Goal: Book appointment/travel/reservation

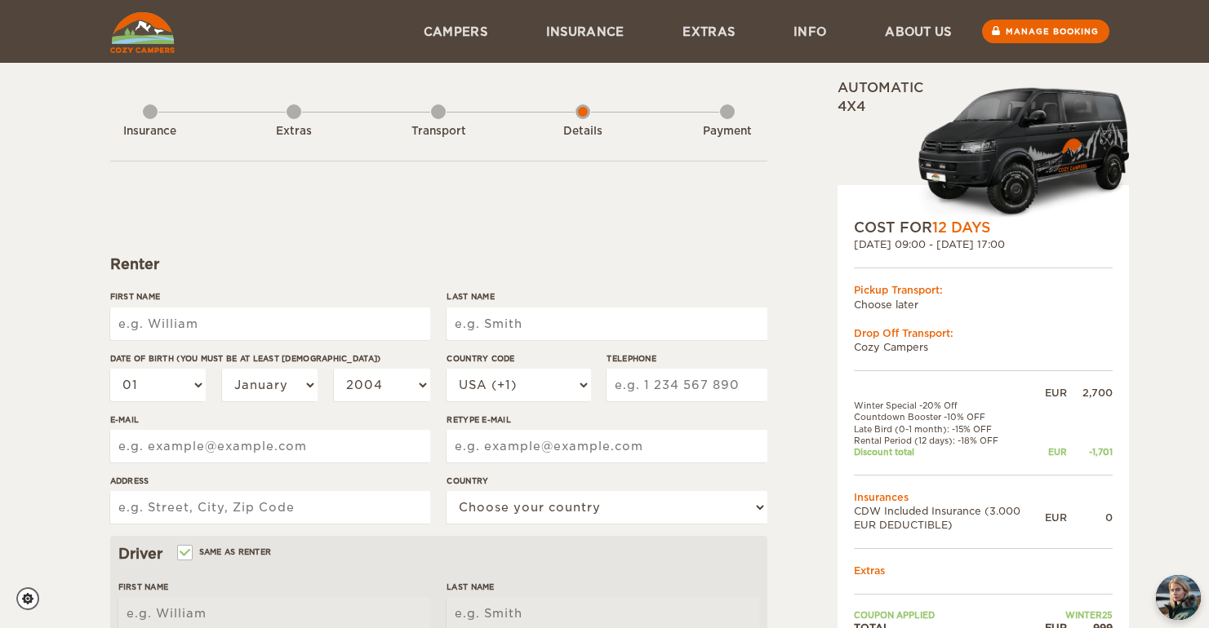
click at [223, 325] on input "First Name" at bounding box center [270, 324] width 320 height 33
type input "[PERSON_NAME]"
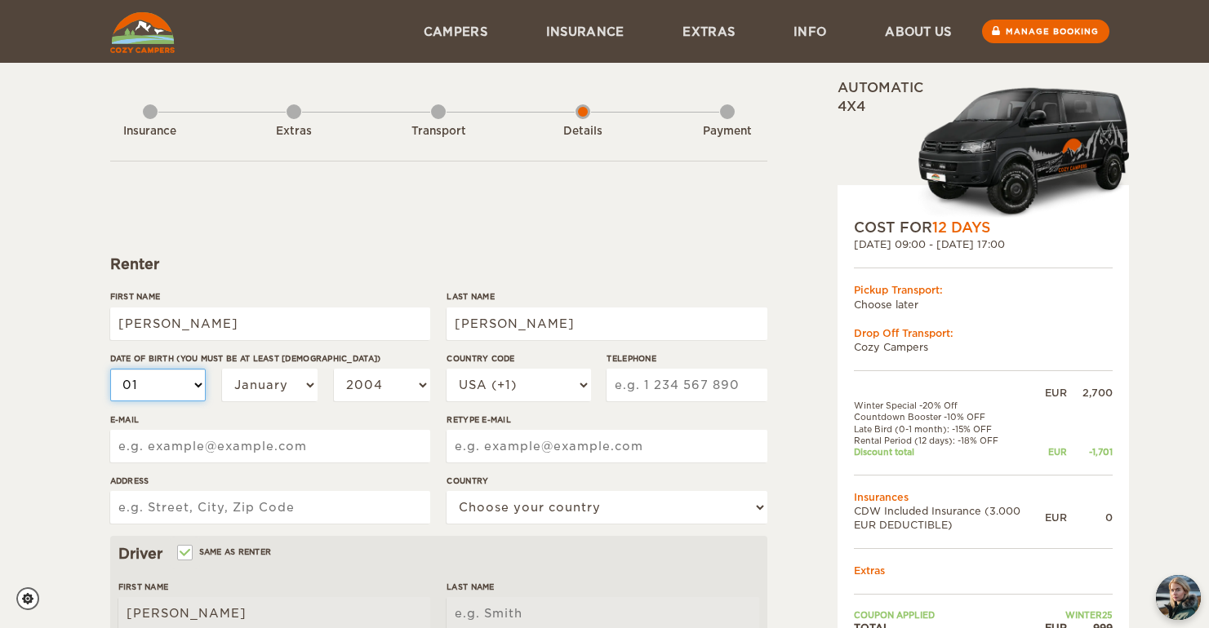
click at [171, 388] on select "01 02 03 04 05 06 07 08 09 10 11 12 13 14 15 16 17 18 19 20 21 22 23 24 25 26 2…" at bounding box center [158, 385] width 96 height 33
select select "27"
click at [110, 369] on select "01 02 03 04 05 06 07 08 09 10 11 12 13 14 15 16 17 18 19 20 21 22 23 24 25 26 2…" at bounding box center [158, 385] width 96 height 33
select select "27"
click at [261, 388] on select "January February March April May June July August September October November De…" at bounding box center [270, 385] width 96 height 33
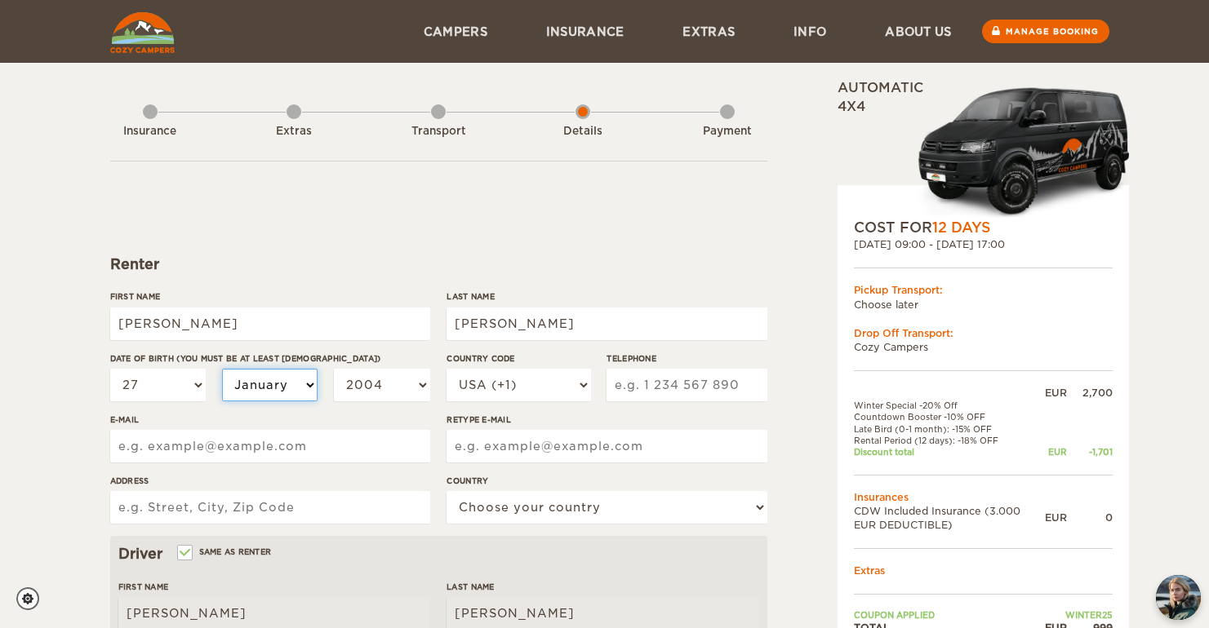
select select "10"
click at [222, 369] on select "January February March April May June July August September October November De…" at bounding box center [270, 385] width 96 height 33
select select "10"
click at [388, 390] on select "2004 2003 2002 2001 2000 1999 1998 1997 1996 1995 1994 1993 1992 1991 1990 1989…" at bounding box center [382, 385] width 96 height 33
select select "1997"
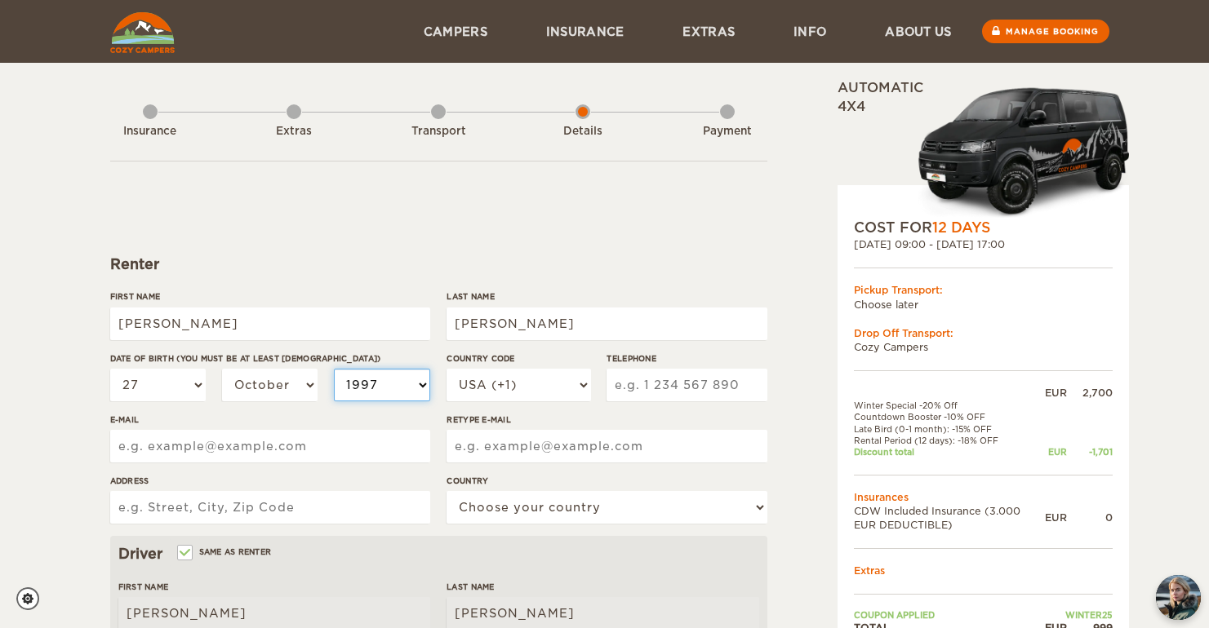
click at [334, 369] on select "2004 2003 2002 2001 2000 1999 1998 1997 1996 1995 1994 1993 1992 1991 1990 1989…" at bounding box center [382, 385] width 96 height 33
select select "1997"
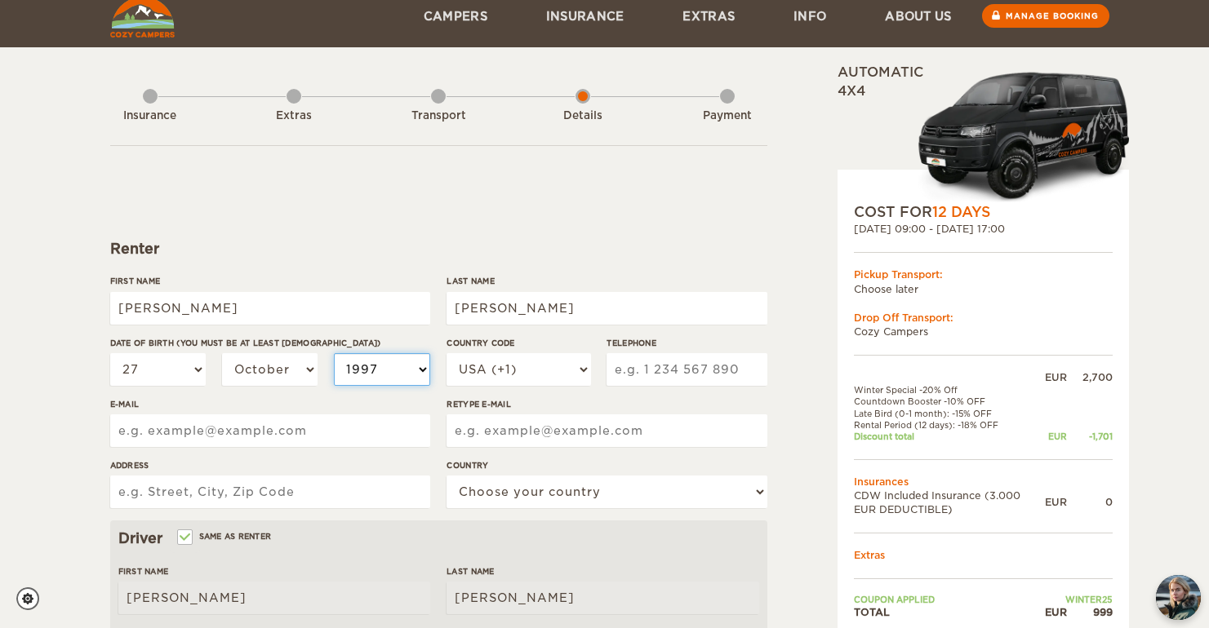
scroll to position [29, 0]
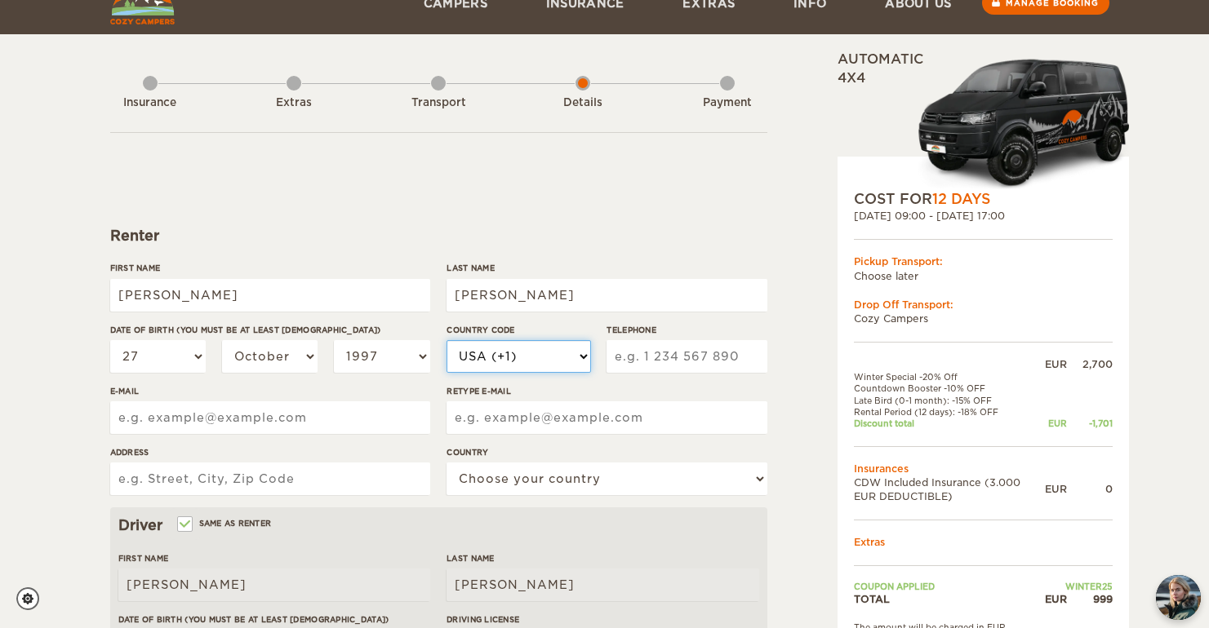
click at [584, 365] on select "USA (+1) [GEOGRAPHIC_DATA] (+44) [GEOGRAPHIC_DATA] (+49) [GEOGRAPHIC_DATA] (+21…" at bounding box center [518, 356] width 144 height 33
select select "44"
click at [446, 340] on select "USA (+1) [GEOGRAPHIC_DATA] (+44) [GEOGRAPHIC_DATA] (+49) [GEOGRAPHIC_DATA] (+21…" at bounding box center [518, 356] width 144 height 33
click at [650, 358] on input "Telephone" at bounding box center [686, 356] width 160 height 33
type input "7783019312"
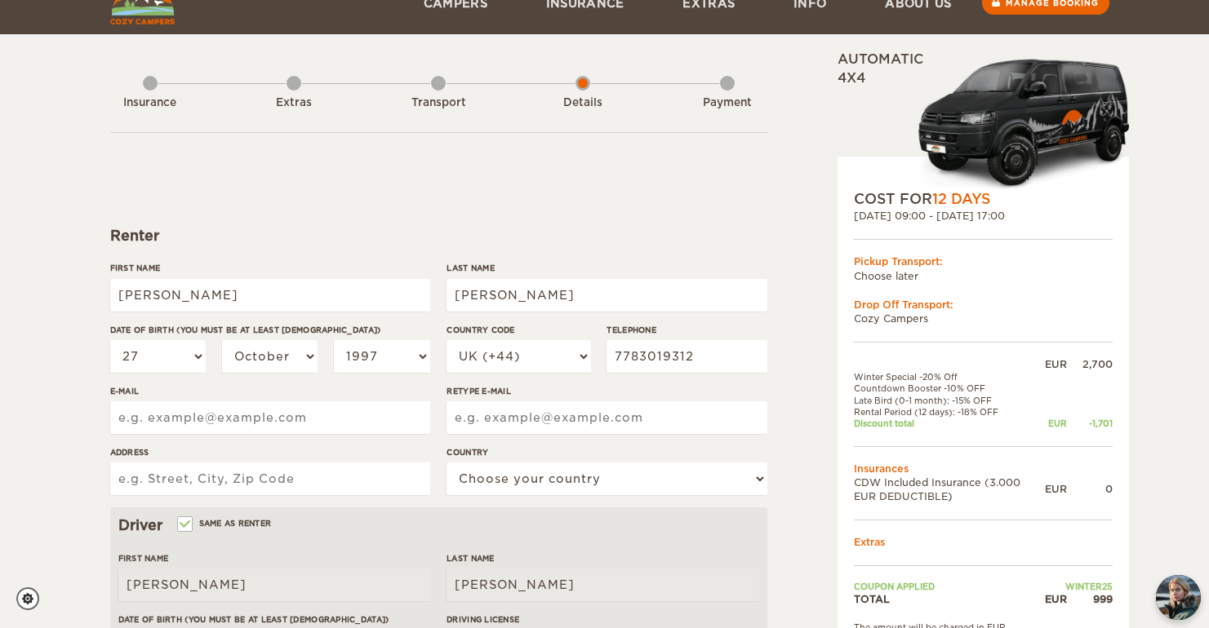
type input "[STREET_ADDRESS][PERSON_NAME]"
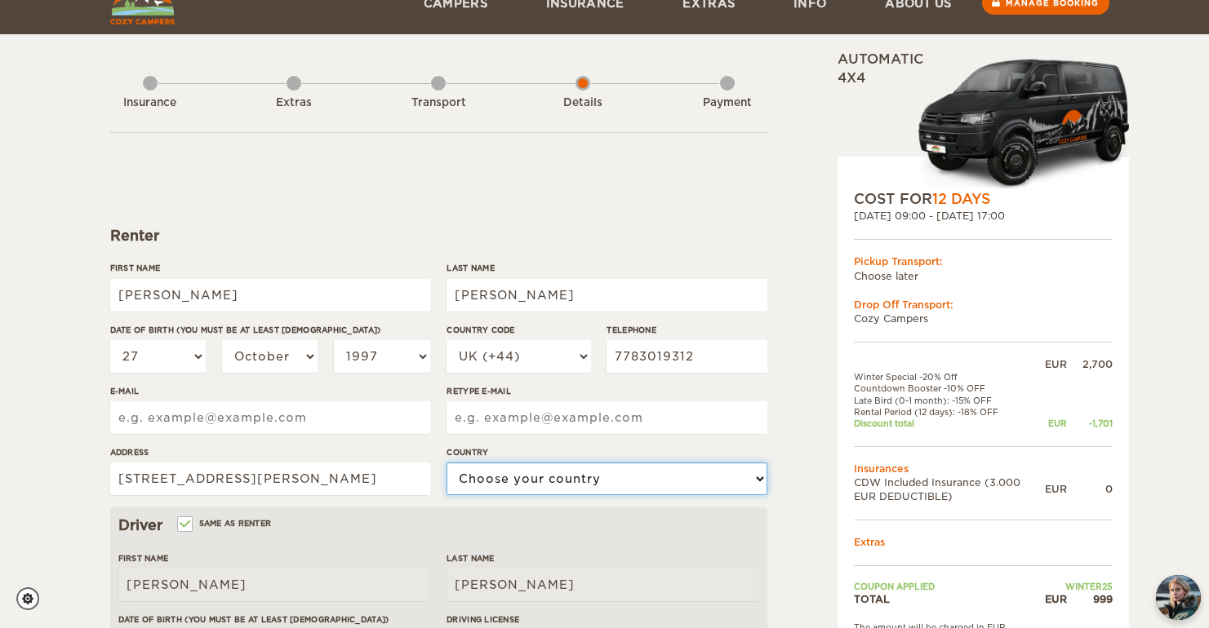
select select "13"
type input "7783019313"
click at [783, 330] on div "Expand Collapse Total 999 EUR Automatic 4x4 COST FOR 12 Days [DATE] 09:00 - [DA…" at bounding box center [941, 533] width 316 height 965
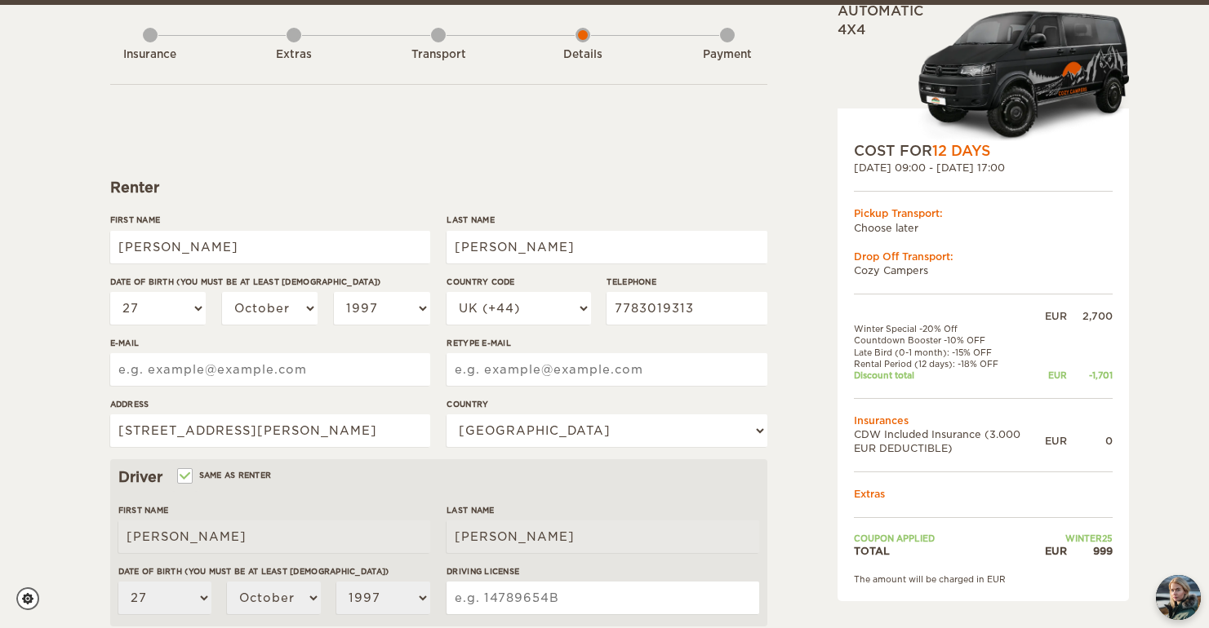
scroll to position [93, 0]
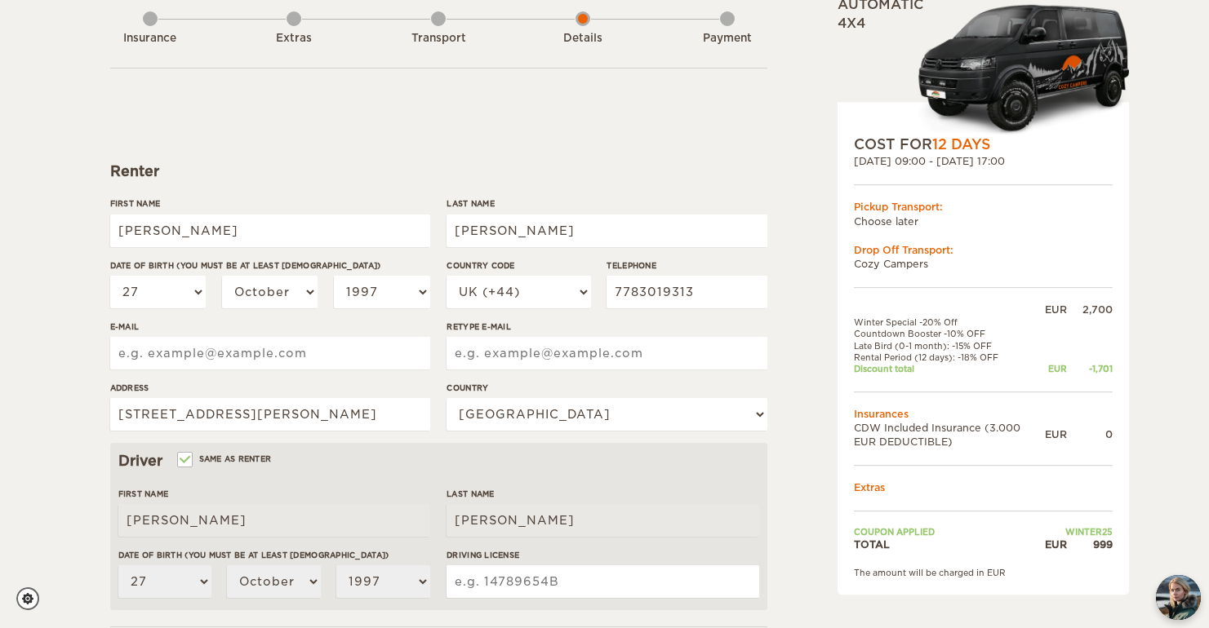
click at [251, 355] on input "E-mail" at bounding box center [270, 353] width 320 height 33
type input "[PERSON_NAME][EMAIL_ADDRESS][DOMAIN_NAME]"
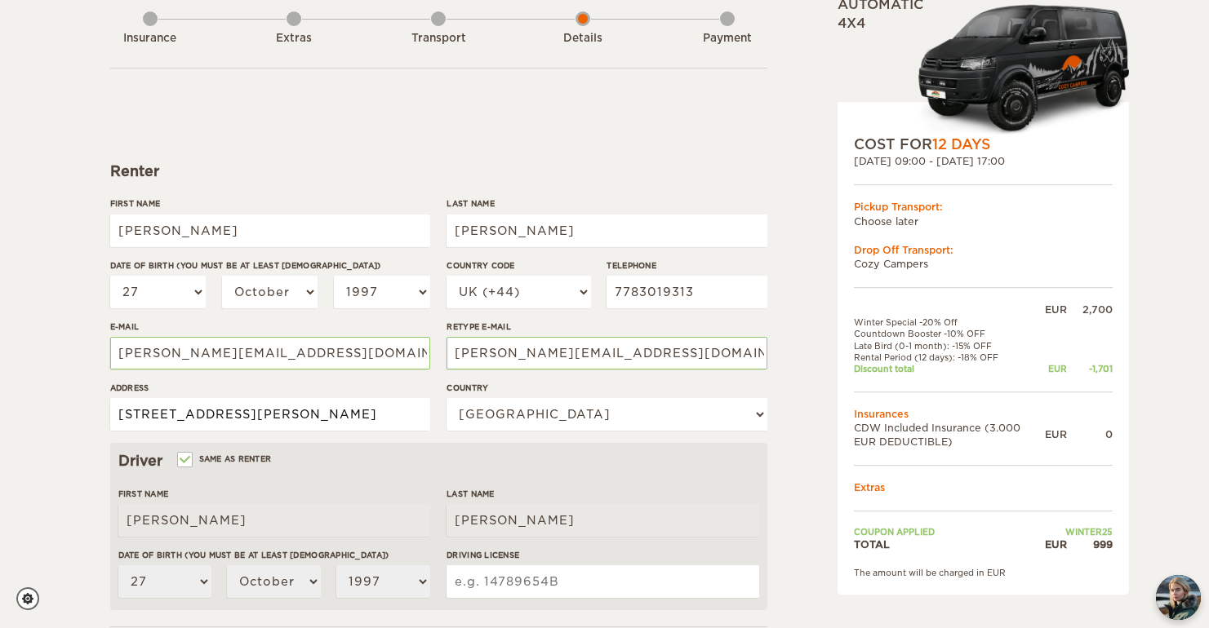
click at [288, 419] on input "[STREET_ADDRESS][PERSON_NAME]" at bounding box center [270, 414] width 320 height 33
drag, startPoint x: 289, startPoint y: 422, endPoint x: 142, endPoint y: 406, distance: 147.8
click at [142, 406] on input "[STREET_ADDRESS][PERSON_NAME]" at bounding box center [270, 414] width 320 height 33
type input "[STREET_ADDRESS][PERSON_NAME]"
click at [530, 420] on select "Choose your country [GEOGRAPHIC_DATA] [GEOGRAPHIC_DATA] [GEOGRAPHIC_DATA] [GEOG…" at bounding box center [606, 414] width 320 height 33
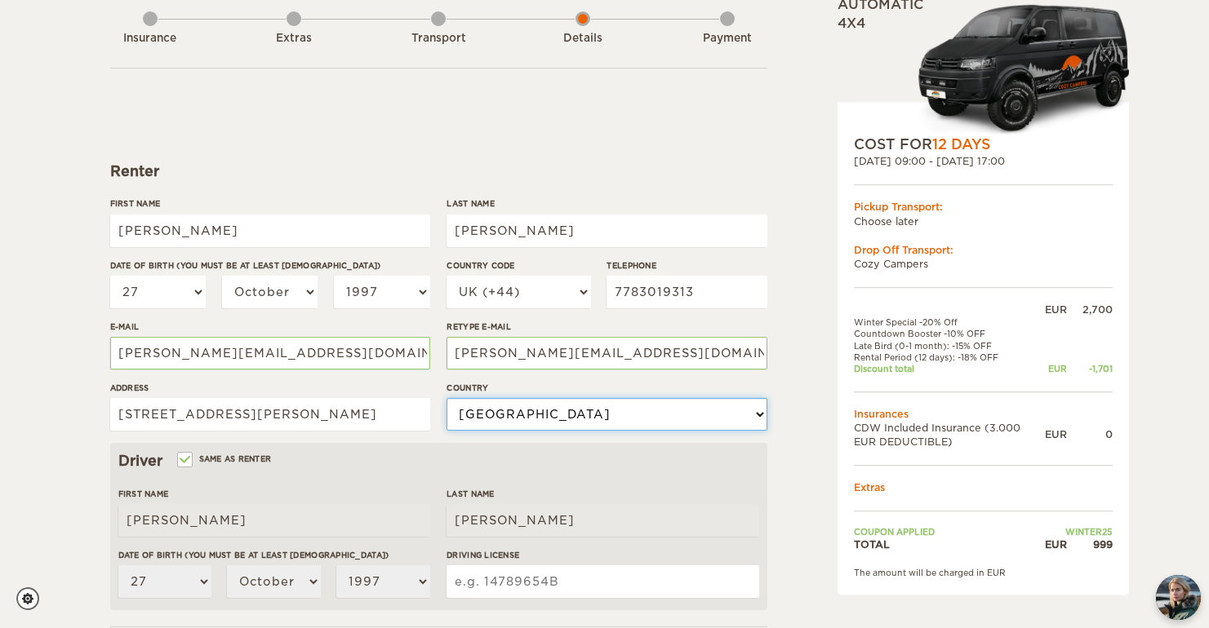
select select "221"
click at [446, 398] on select "Choose your country [GEOGRAPHIC_DATA] [GEOGRAPHIC_DATA] [GEOGRAPHIC_DATA] [GEOG…" at bounding box center [606, 414] width 320 height 33
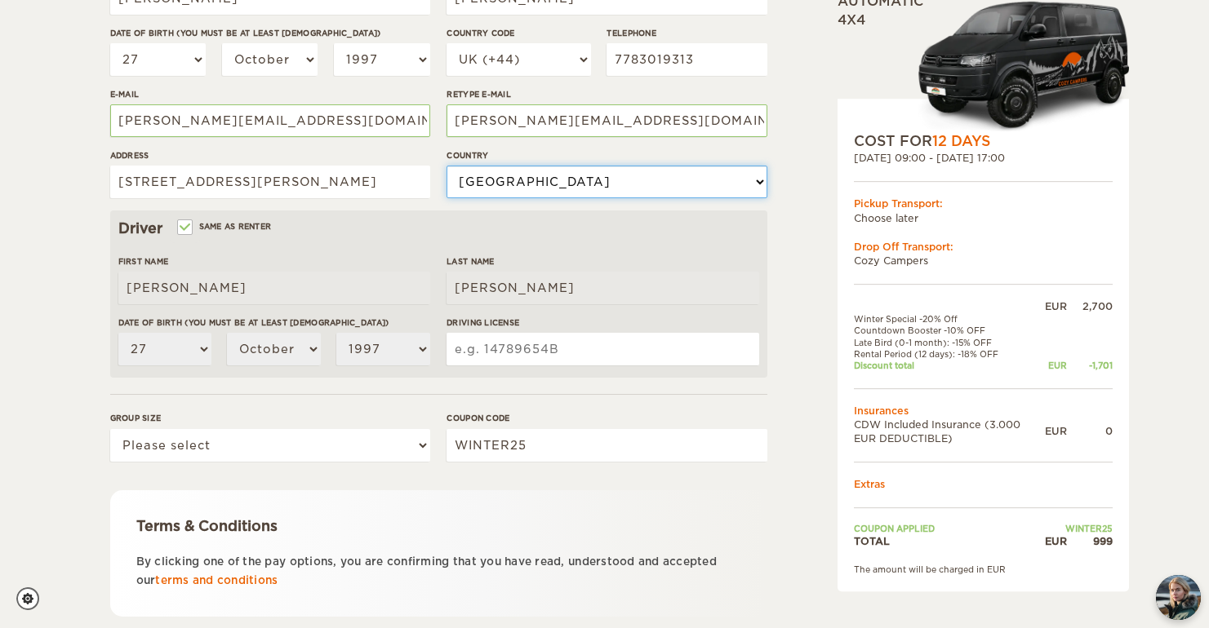
scroll to position [327, 0]
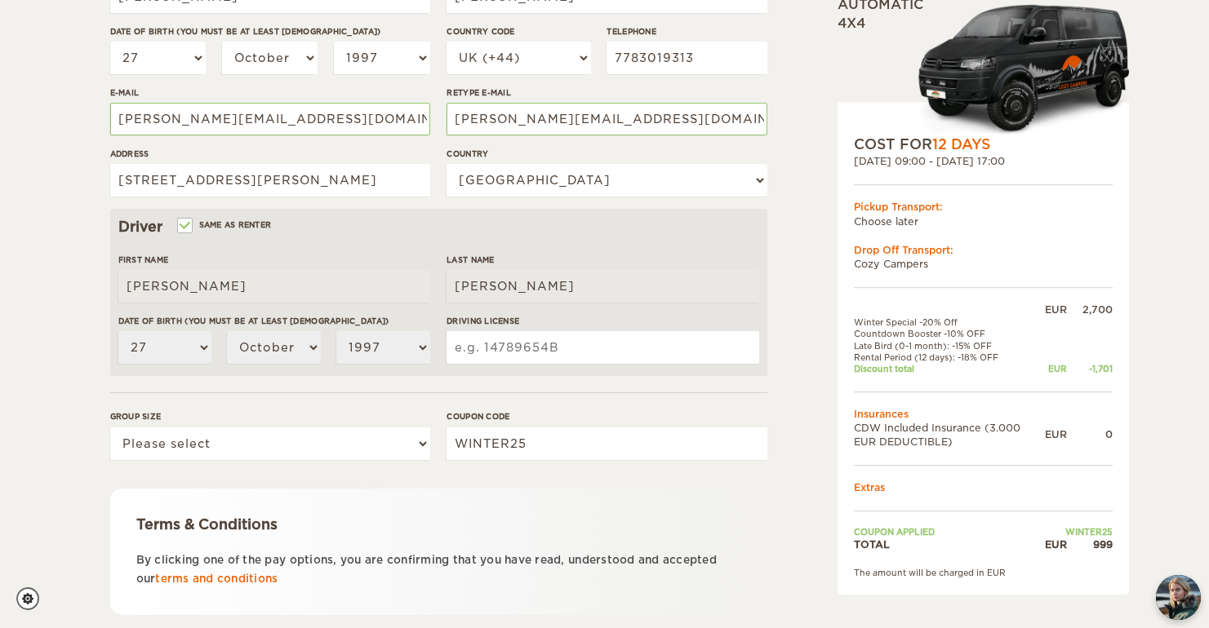
click at [566, 354] on input "Driving License" at bounding box center [602, 347] width 312 height 33
click at [420, 441] on select "Please select 1 2" at bounding box center [270, 444] width 320 height 33
select select "2"
click at [110, 428] on select "Please select 1 2" at bounding box center [270, 444] width 320 height 33
click at [525, 357] on input "Driving License" at bounding box center [602, 347] width 312 height 33
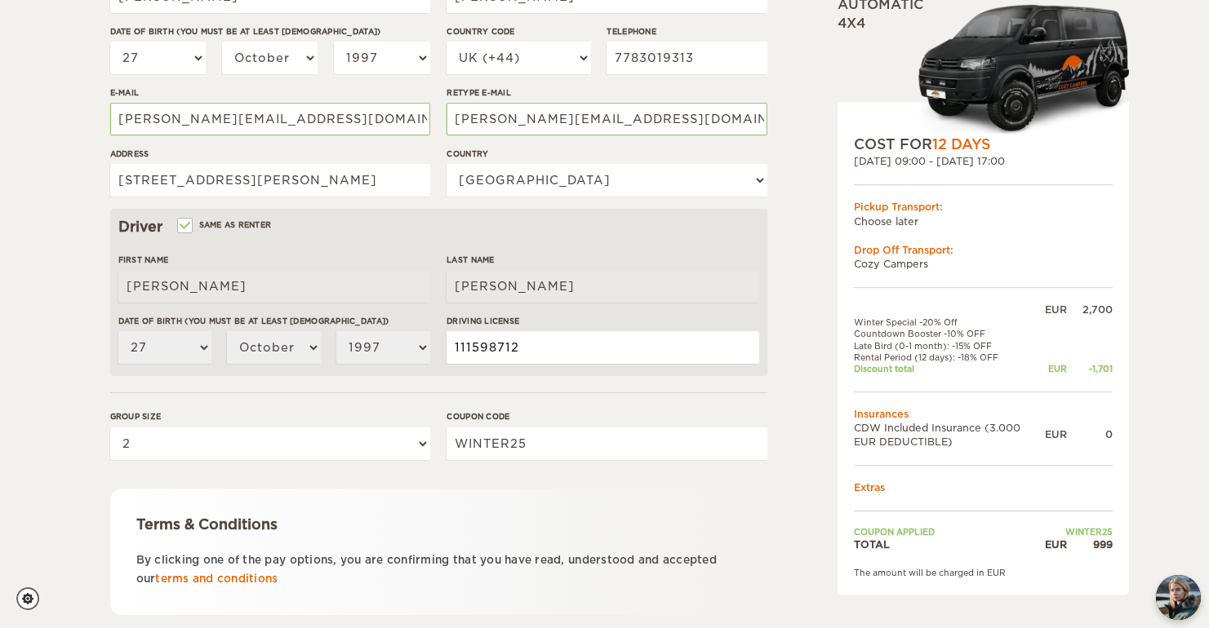
type input "111598712"
click at [817, 387] on div "Expand Collapse Total 999 EUR Automatic 4x4 COST FOR 12 Days [DATE] 09:00 - [DA…" at bounding box center [941, 234] width 316 height 965
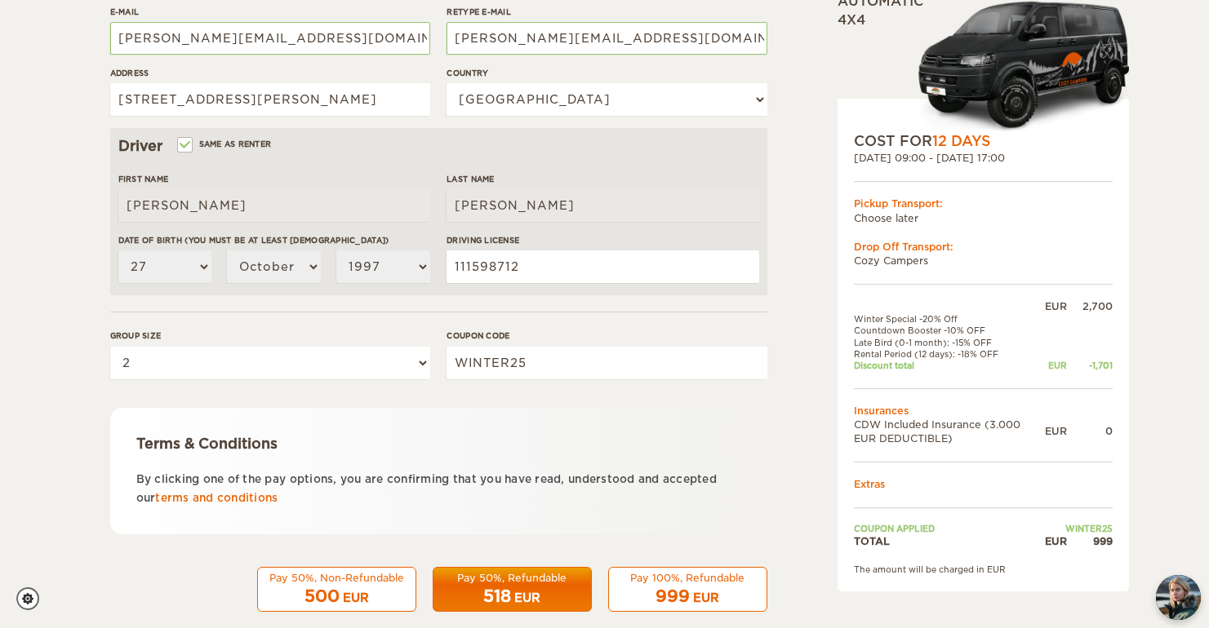
scroll to position [433, 0]
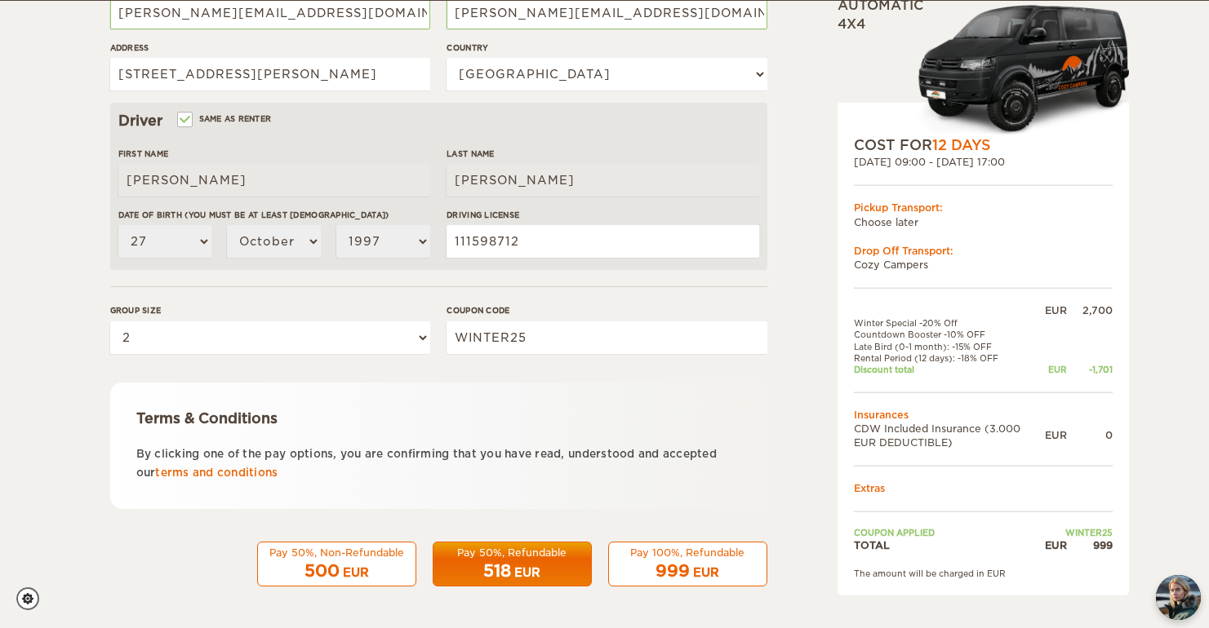
click at [699, 571] on div "EUR" at bounding box center [706, 573] width 26 height 16
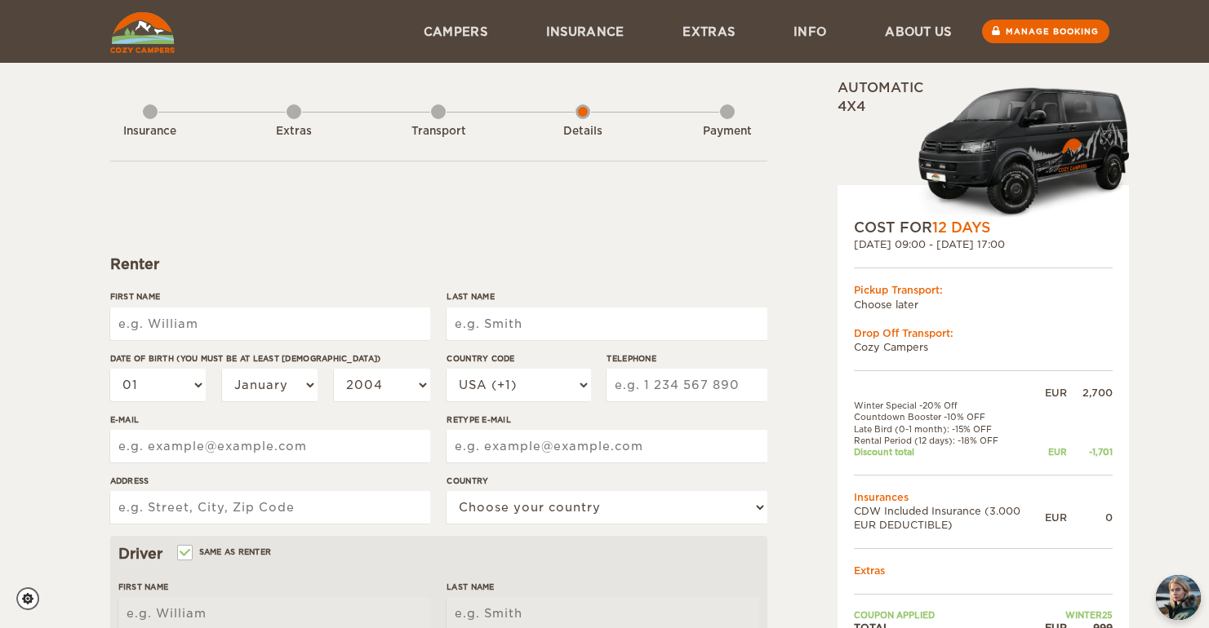
click at [255, 329] on input "First Name" at bounding box center [270, 324] width 320 height 33
type input "[PERSON_NAME]"
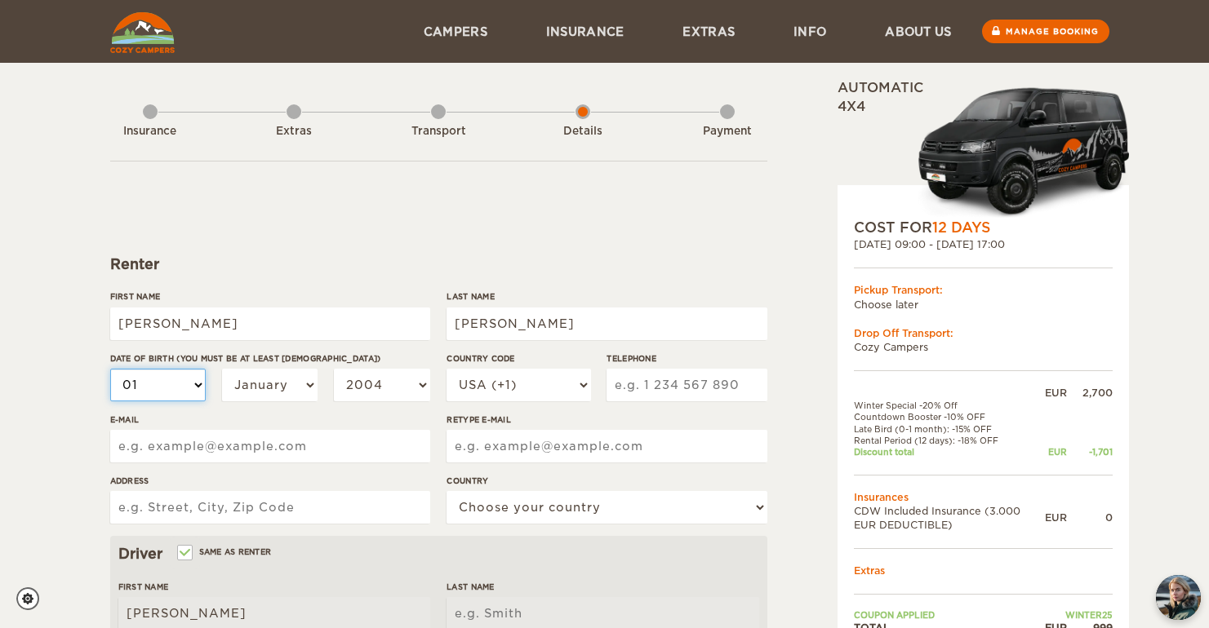
click at [171, 384] on select "01 02 03 04 05 06 07 08 09 10 11 12 13 14 15 16 17 18 19 20 21 22 23 24 25 26 2…" at bounding box center [158, 385] width 96 height 33
select select "27"
click at [110, 369] on select "01 02 03 04 05 06 07 08 09 10 11 12 13 14 15 16 17 18 19 20 21 22 23 24 25 26 2…" at bounding box center [158, 385] width 96 height 33
select select "27"
click at [142, 37] on img at bounding box center [142, 32] width 64 height 41
